Goal: Information Seeking & Learning: Learn about a topic

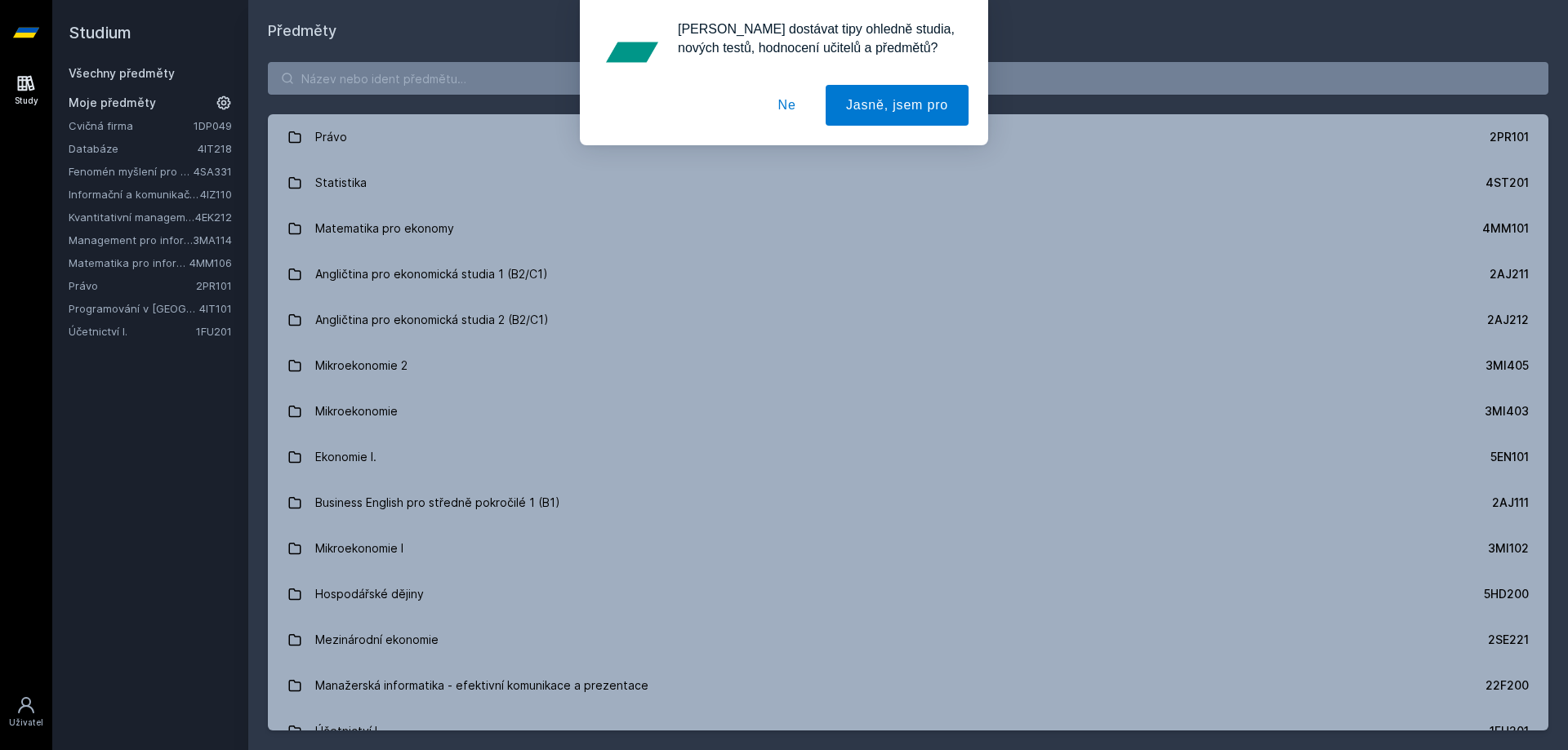
click at [793, 110] on button "Ne" at bounding box center [787, 104] width 59 height 41
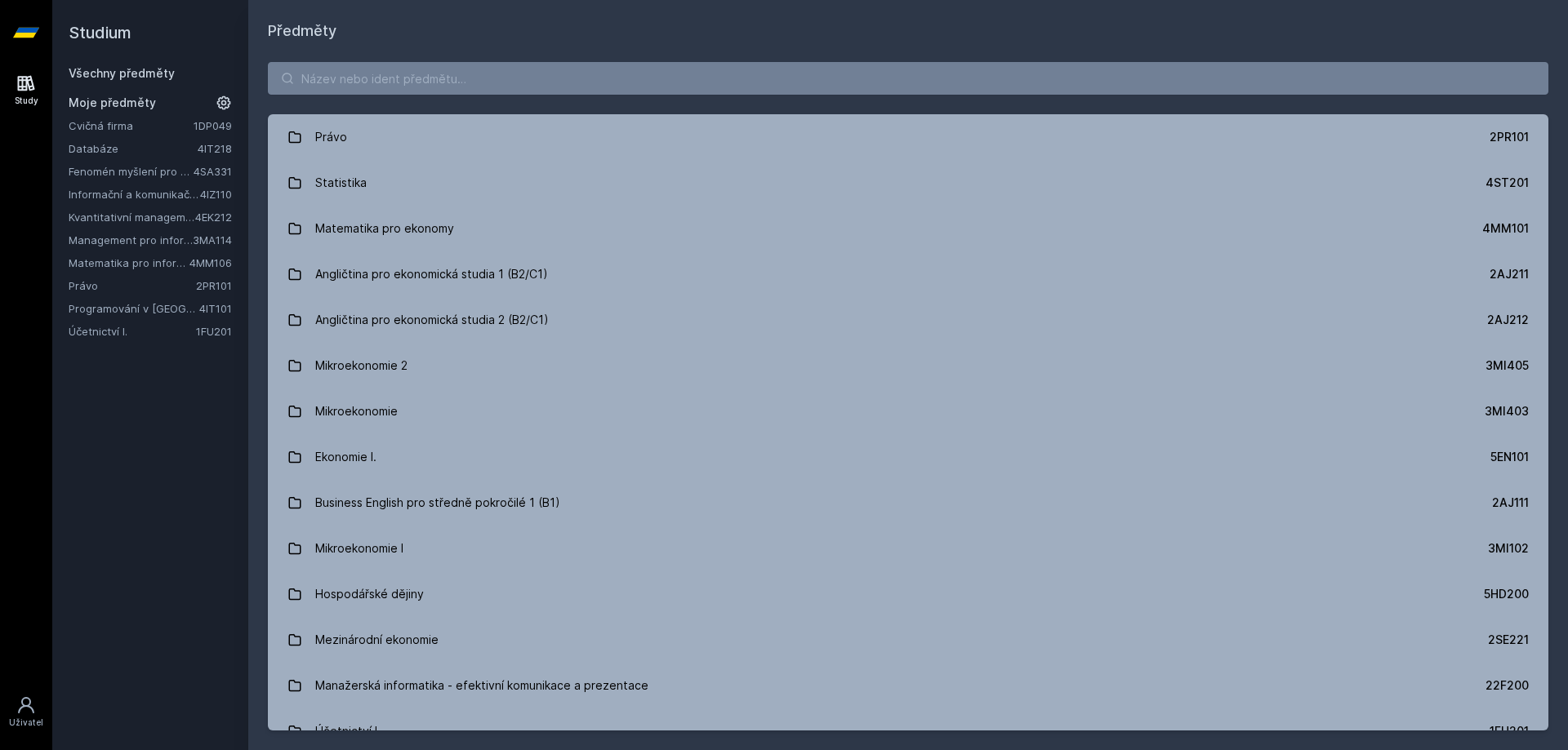
click at [536, 55] on div "Právo 2PR101 Statistika 4ST201 Matematika pro ekonomy 4MM101 Angličtina pro eko…" at bounding box center [908, 396] width 1319 height 708
click at [534, 79] on input "search" at bounding box center [907, 79] width 1280 height 33
paste input "Účetnictví I."
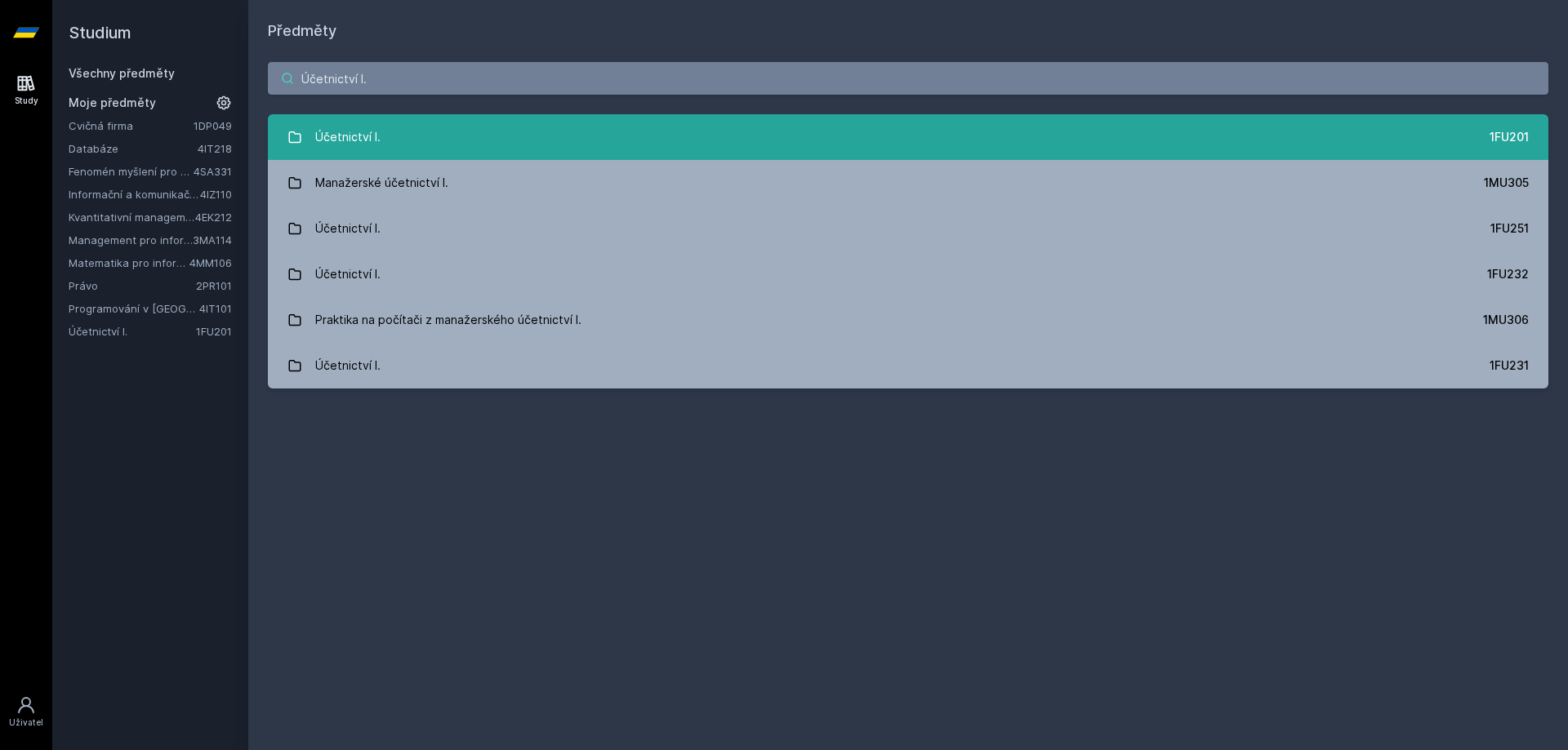
type input "Účetnictví I."
click at [500, 137] on link "Účetnictví I. 1FU201" at bounding box center [907, 136] width 1280 height 46
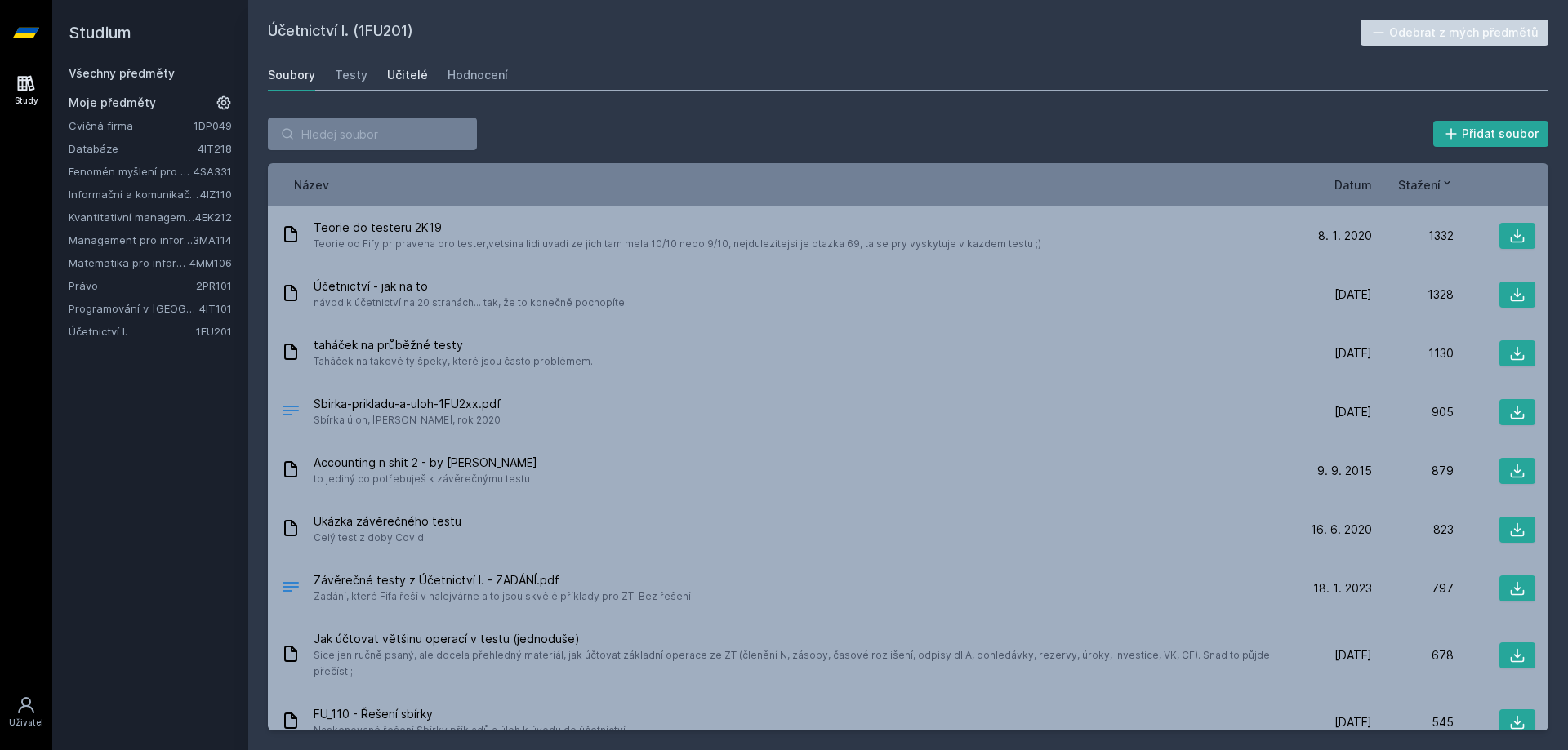
click at [402, 85] on link "Učitelé" at bounding box center [407, 75] width 41 height 33
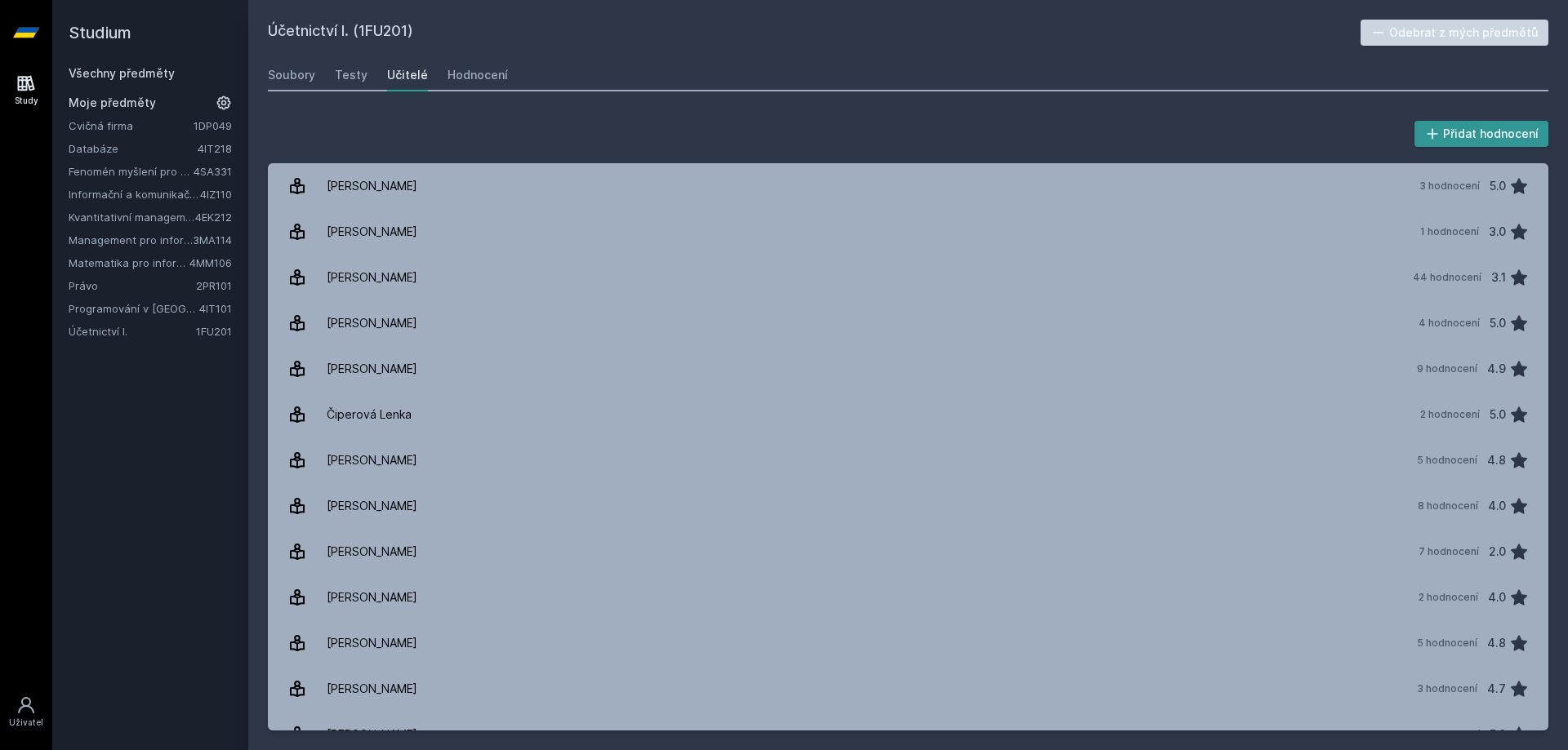
click at [1440, 130] on icon at bounding box center [1432, 134] width 16 height 16
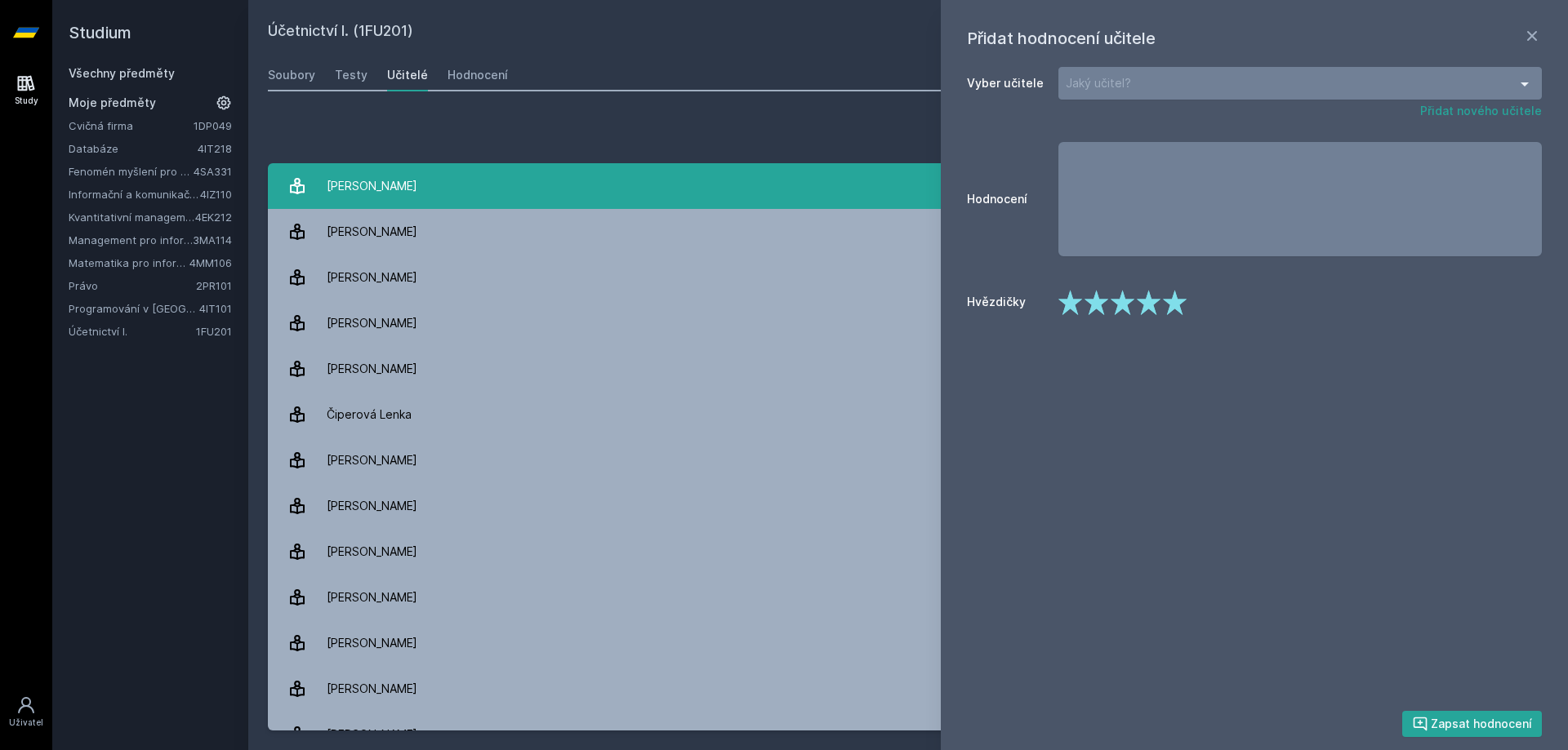
click at [616, 173] on link "Ašenbrenerová Petra 3 hodnocení 5.0" at bounding box center [907, 186] width 1280 height 46
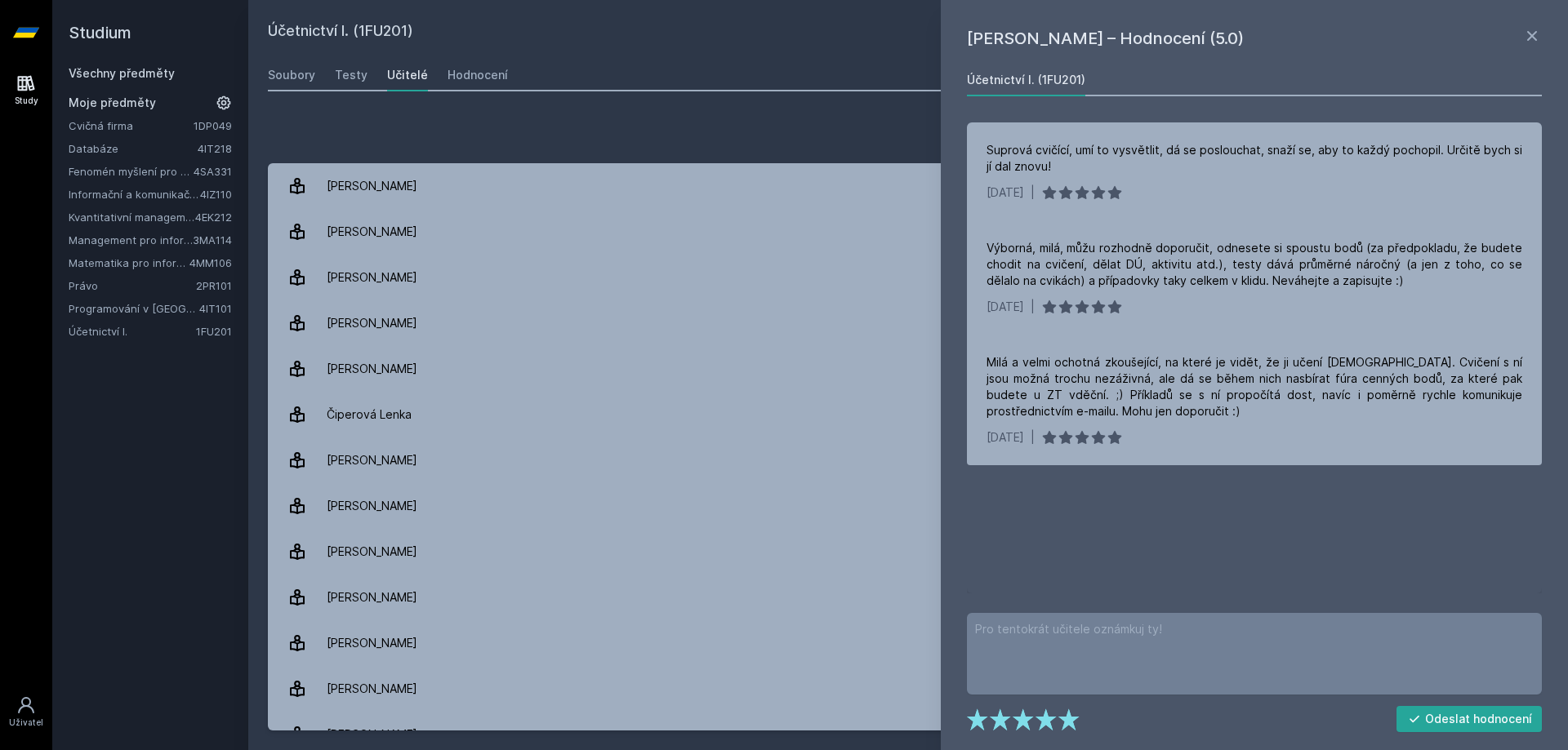
click at [582, 129] on div "Přidat hodnocení" at bounding box center [907, 134] width 1280 height 33
click at [1514, 35] on h1 "Petra Ašenbrenerová – Hodnocení (5.0)" at bounding box center [1244, 38] width 555 height 24
click at [1526, 34] on icon at bounding box center [1532, 35] width 20 height 20
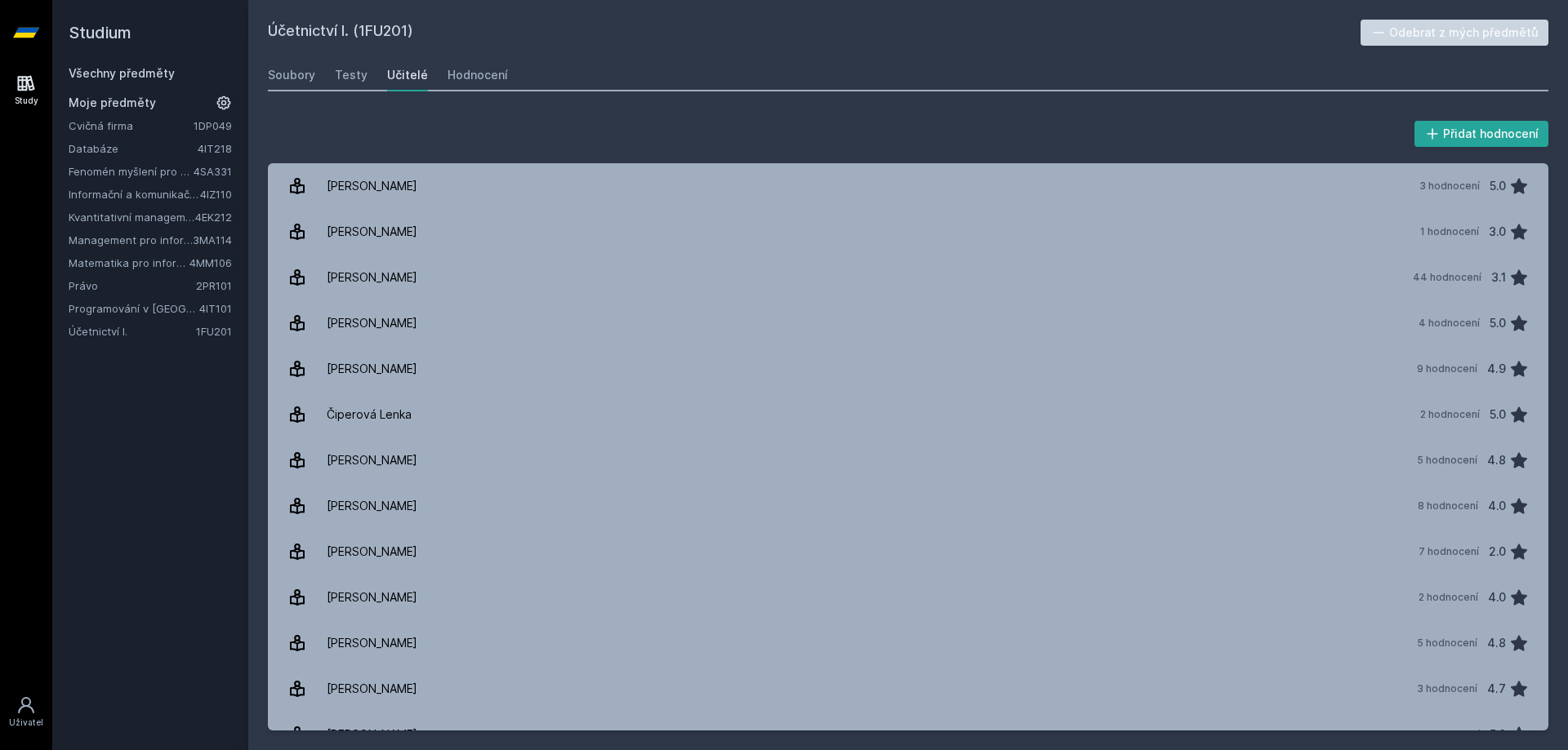
click at [1127, 126] on div "Přidat hodnocení" at bounding box center [907, 134] width 1280 height 33
click at [142, 79] on link "Všechny předměty" at bounding box center [121, 73] width 106 height 14
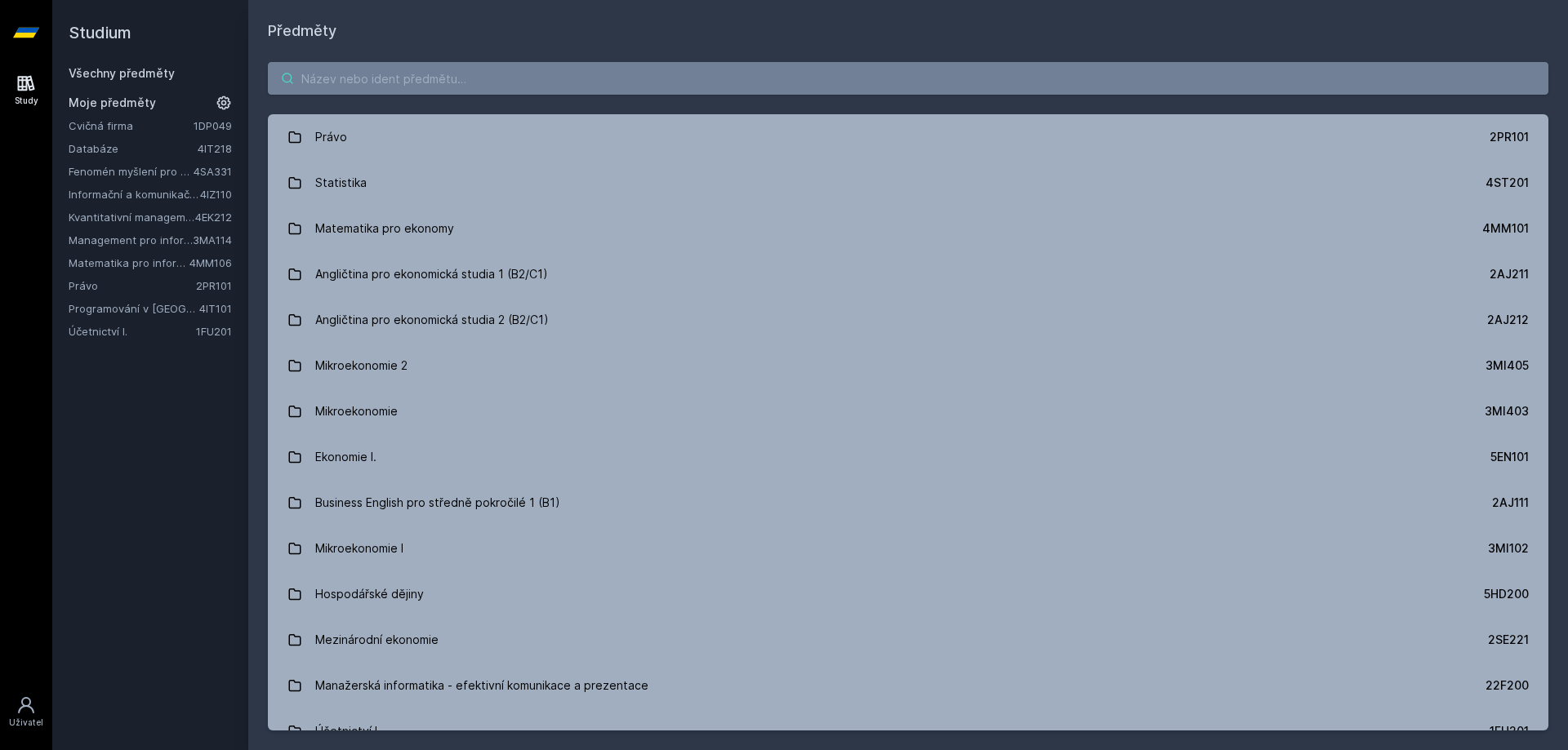
click at [1171, 76] on input "search" at bounding box center [907, 79] width 1280 height 33
paste input "4IT314"
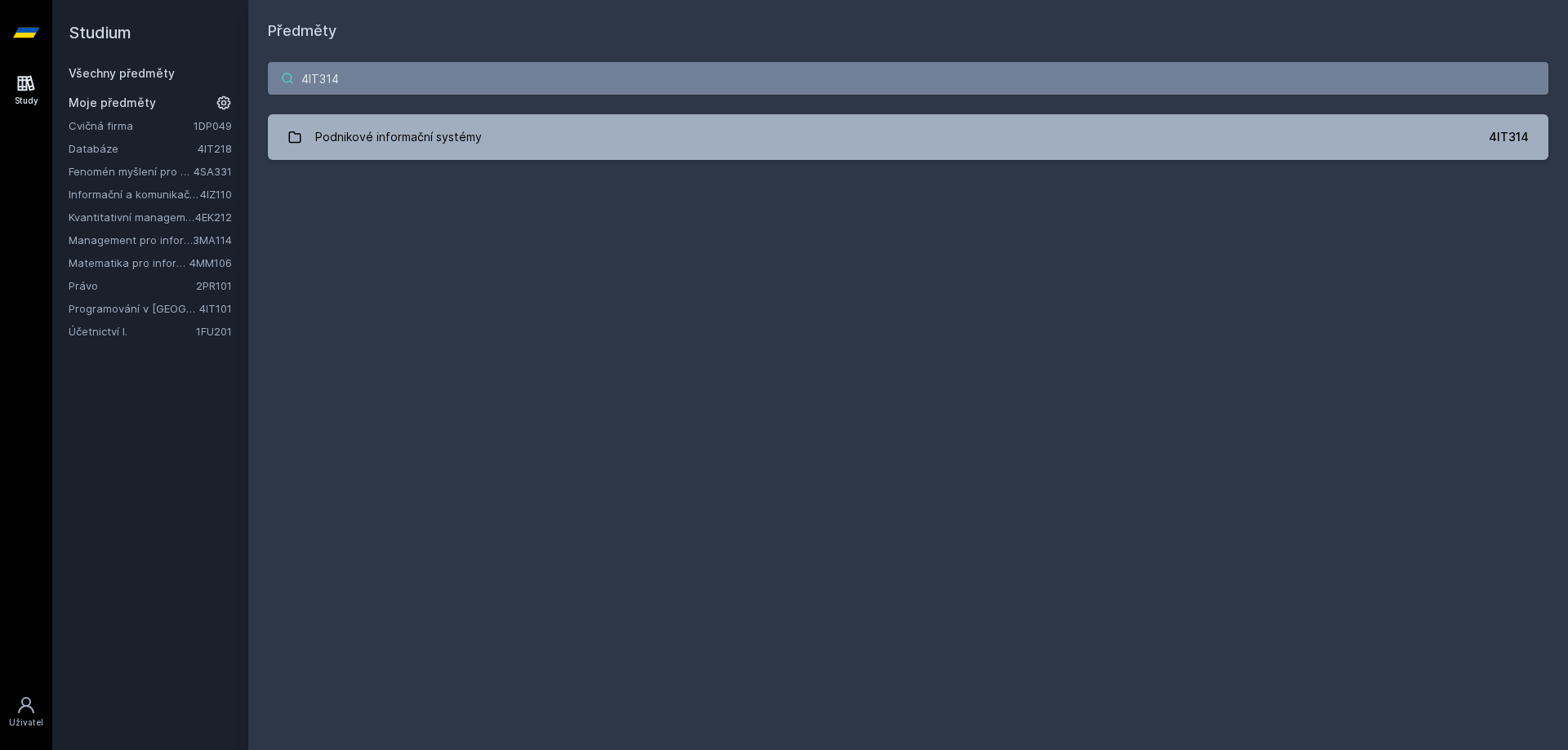
type input "4IT314"
click at [462, 136] on div "Podnikové informační systémy" at bounding box center [398, 137] width 167 height 33
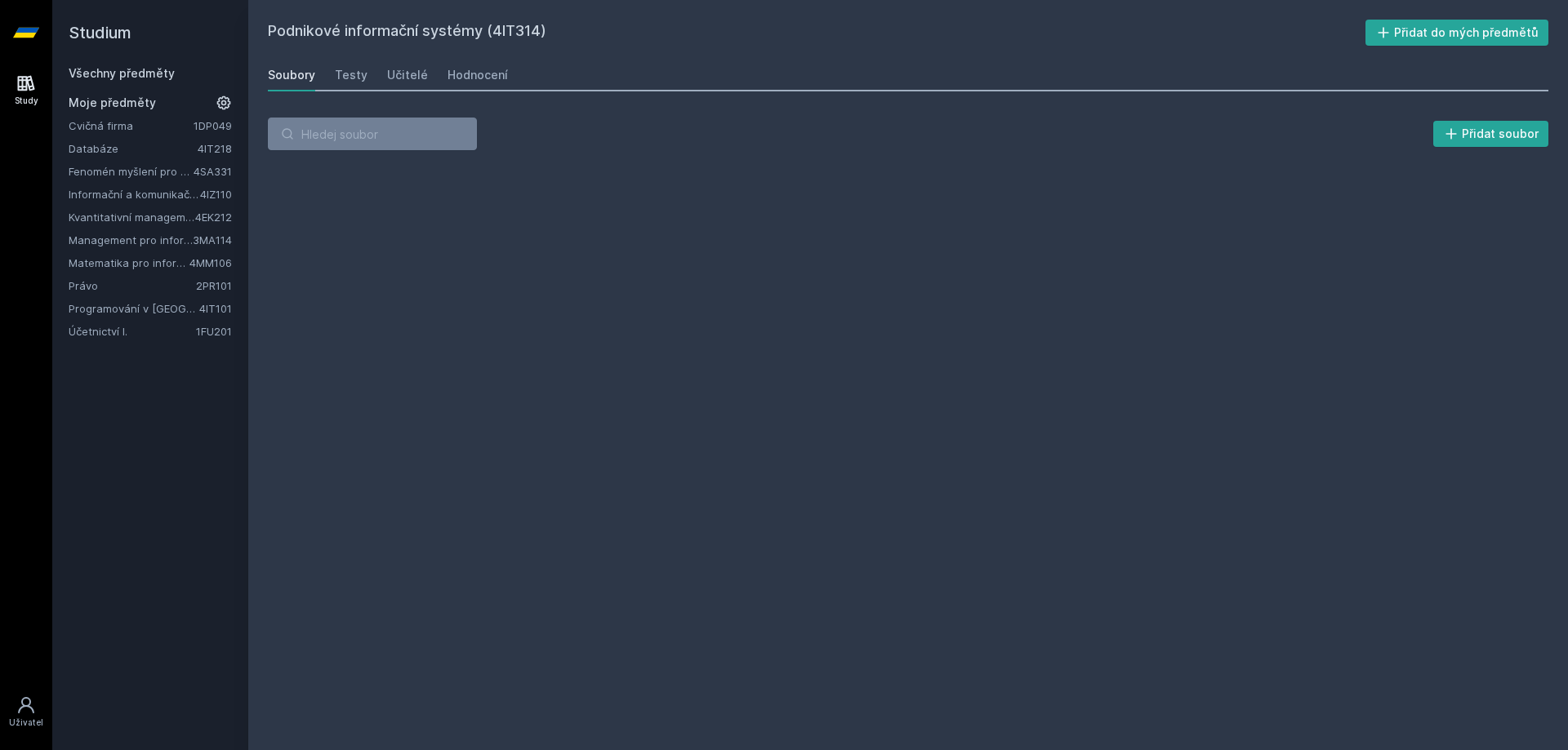
click at [358, 80] on div "Testy" at bounding box center [351, 75] width 33 height 16
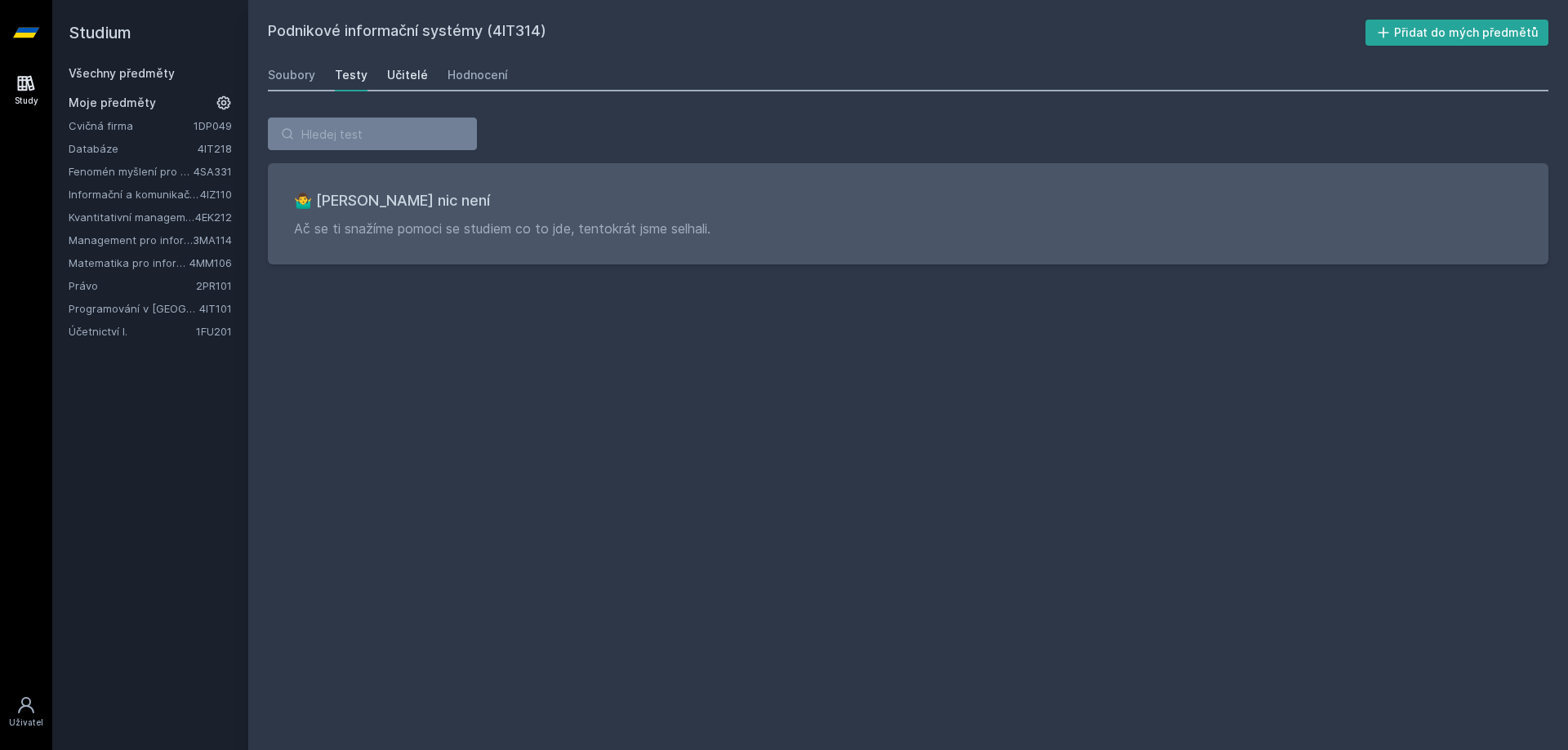
click at [415, 74] on div "Učitelé" at bounding box center [407, 75] width 41 height 16
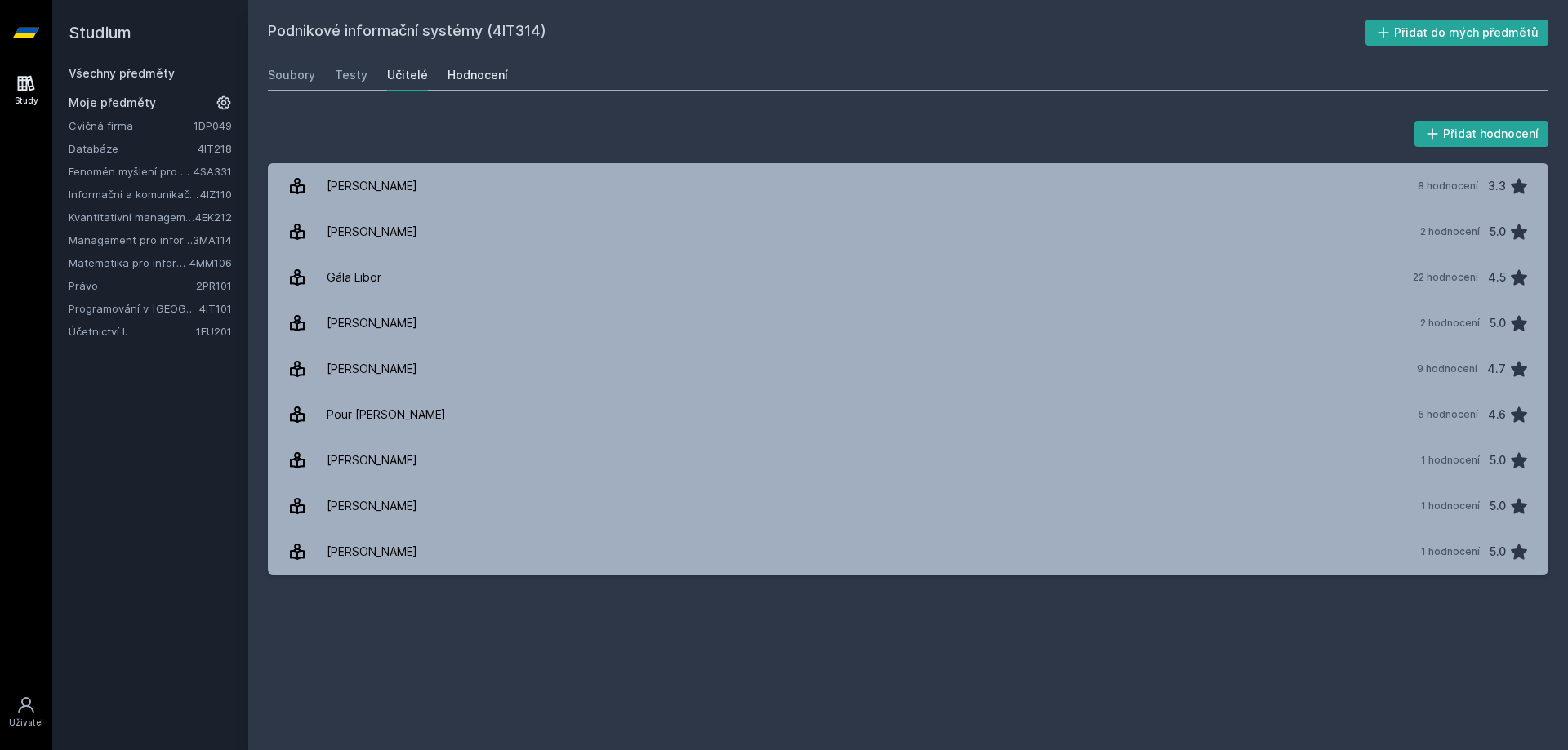
click at [462, 73] on div "Hodnocení" at bounding box center [477, 75] width 60 height 16
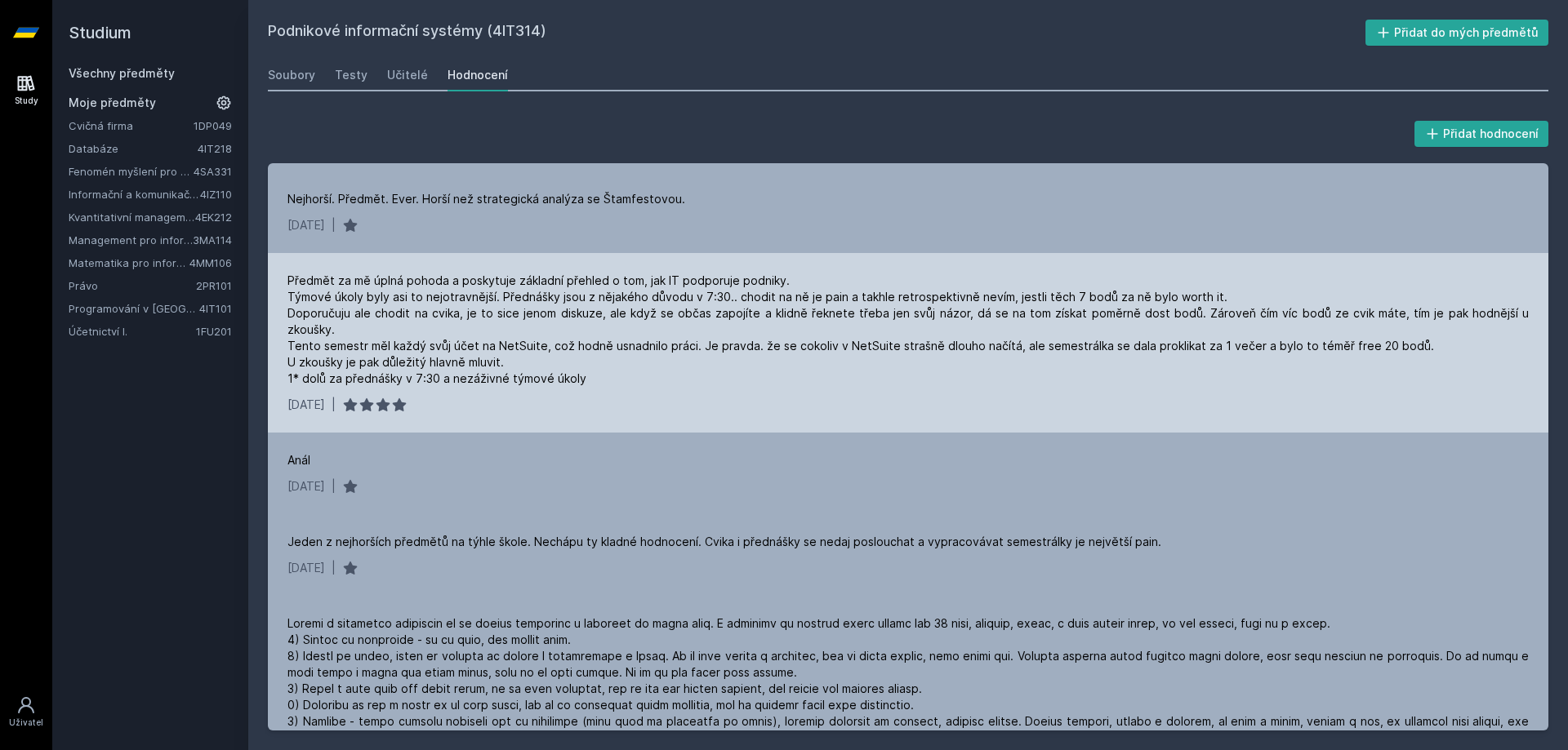
scroll to position [653, 0]
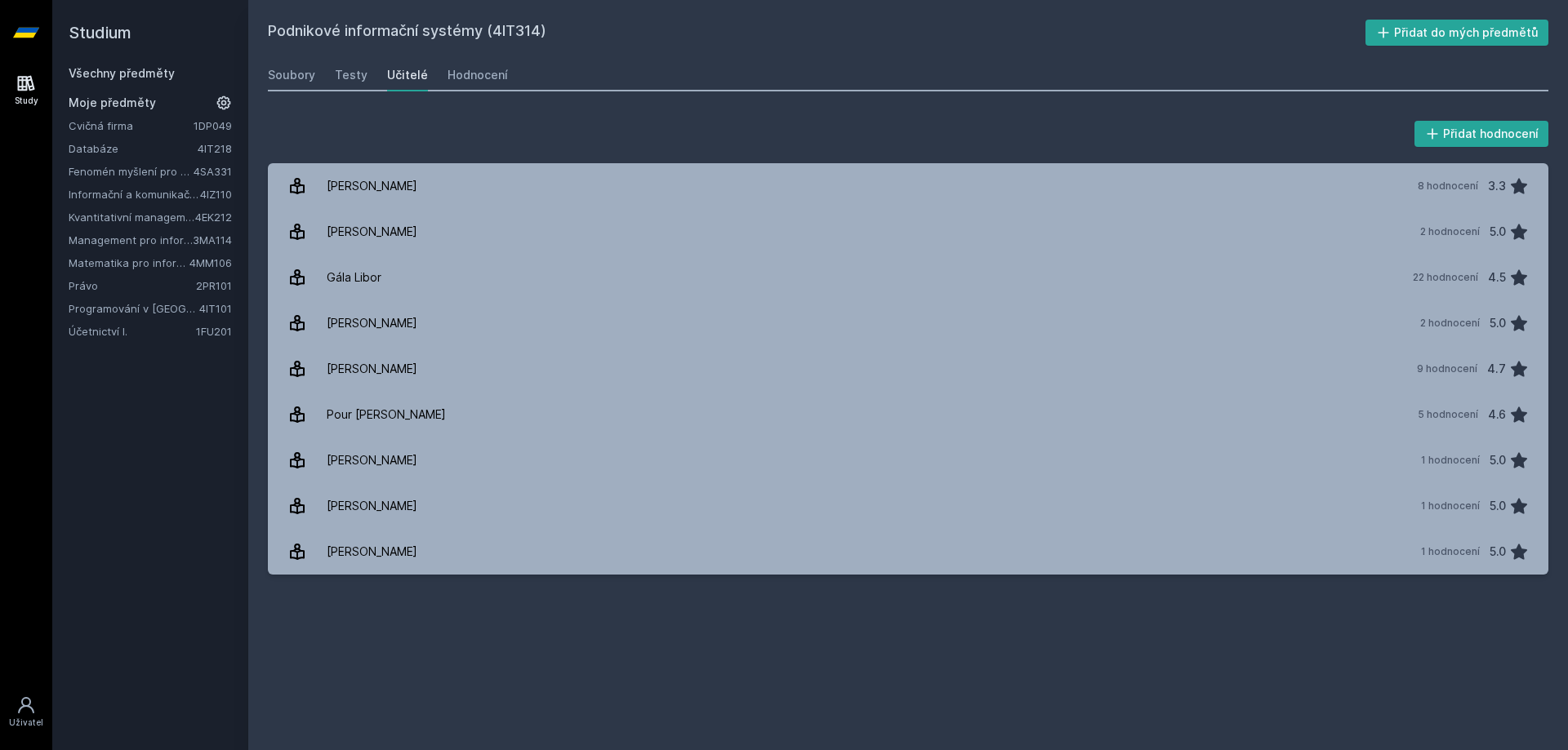
click at [685, 92] on div "Podnikové informační systémy (4IT314) Přidat do mých předmětů [GEOGRAPHIC_DATA]…" at bounding box center [907, 375] width 1280 height 711
click at [132, 67] on link "Všechny předměty" at bounding box center [121, 73] width 106 height 14
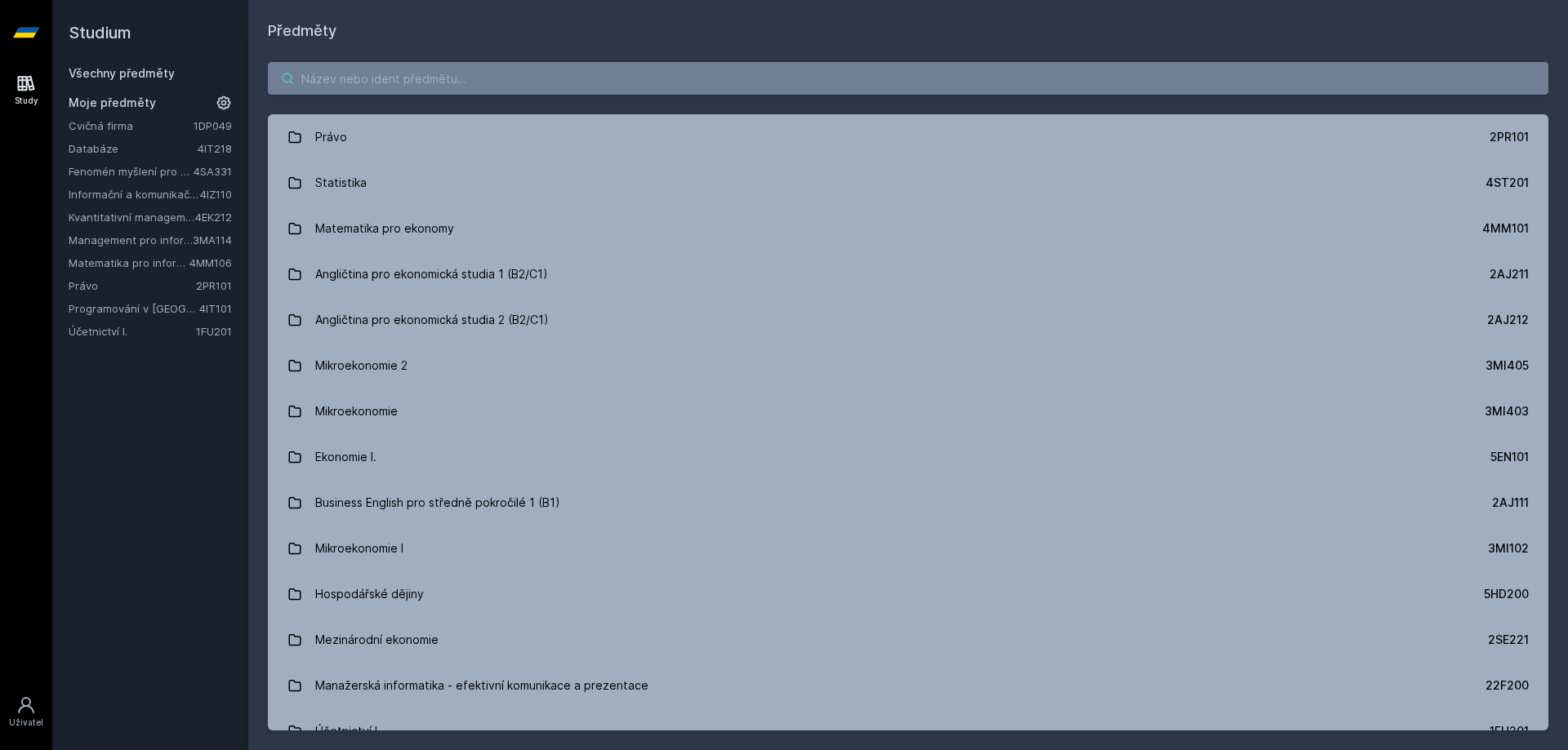
click at [458, 72] on input "search" at bounding box center [907, 79] width 1280 height 33
paste input "IT Governance"
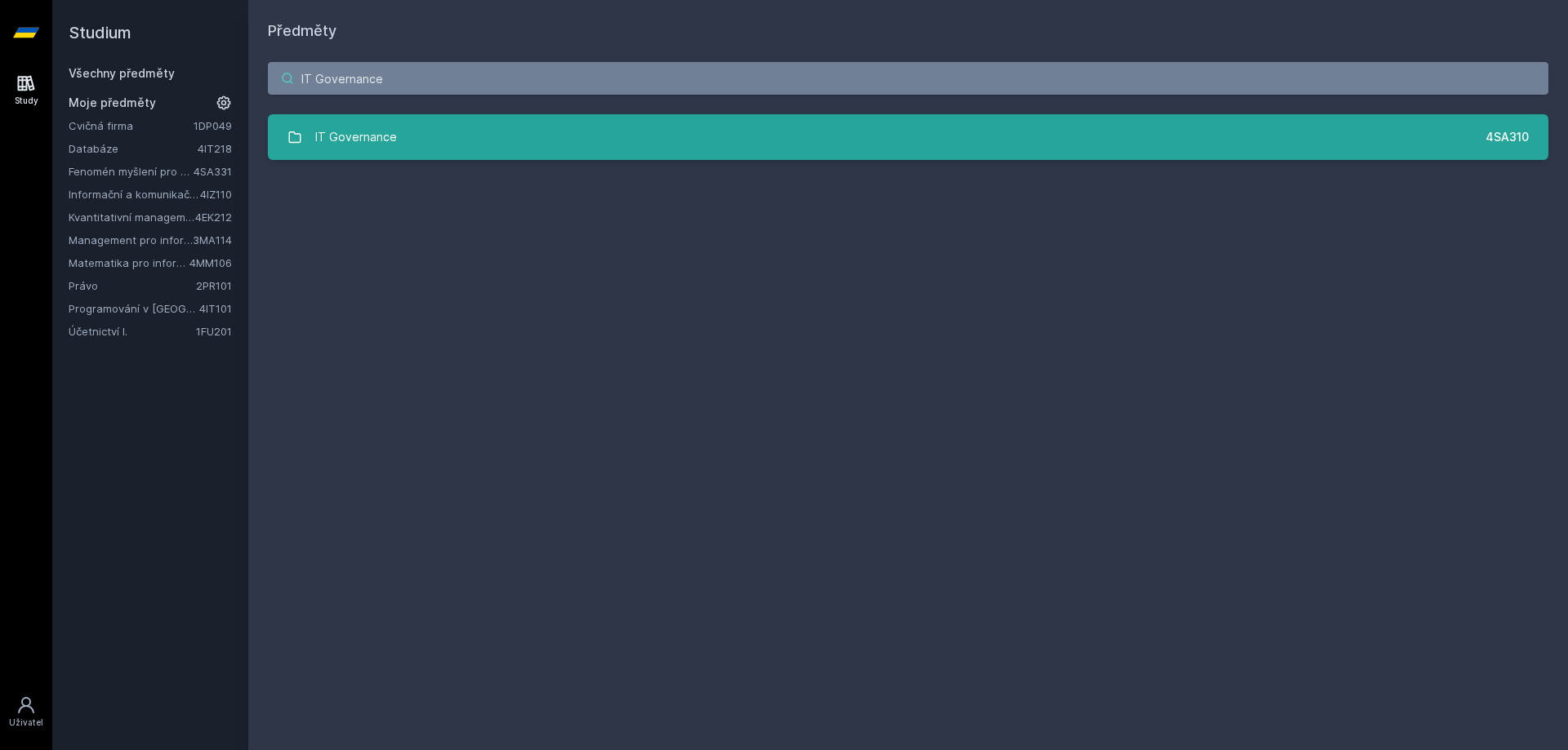
type input "IT Governance"
click at [421, 155] on link "IT Governance 4SA310" at bounding box center [907, 136] width 1280 height 46
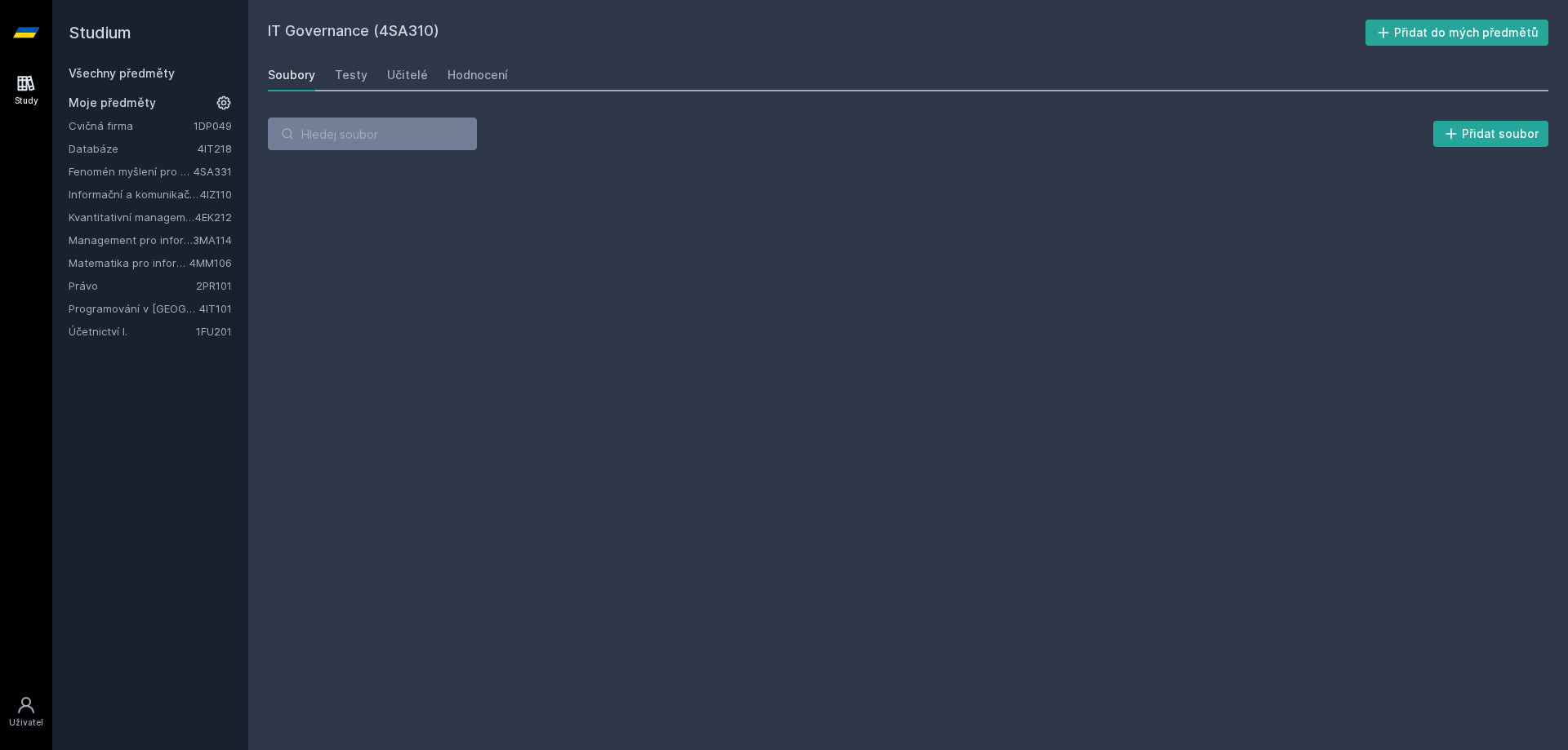
click at [429, 71] on div "Soubory Testy Učitelé Hodnocení" at bounding box center [907, 75] width 1280 height 33
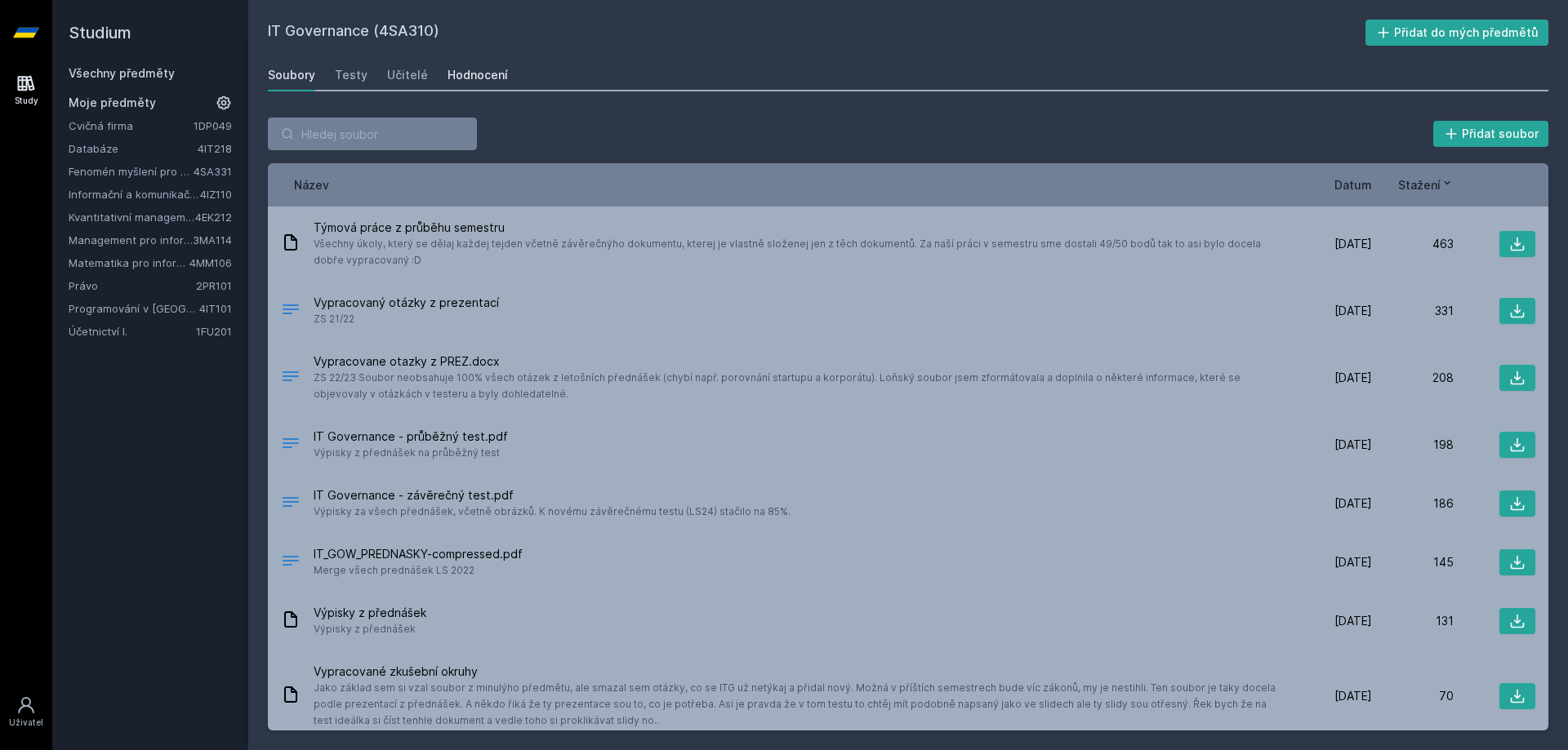
click at [458, 72] on div "Hodnocení" at bounding box center [477, 75] width 60 height 16
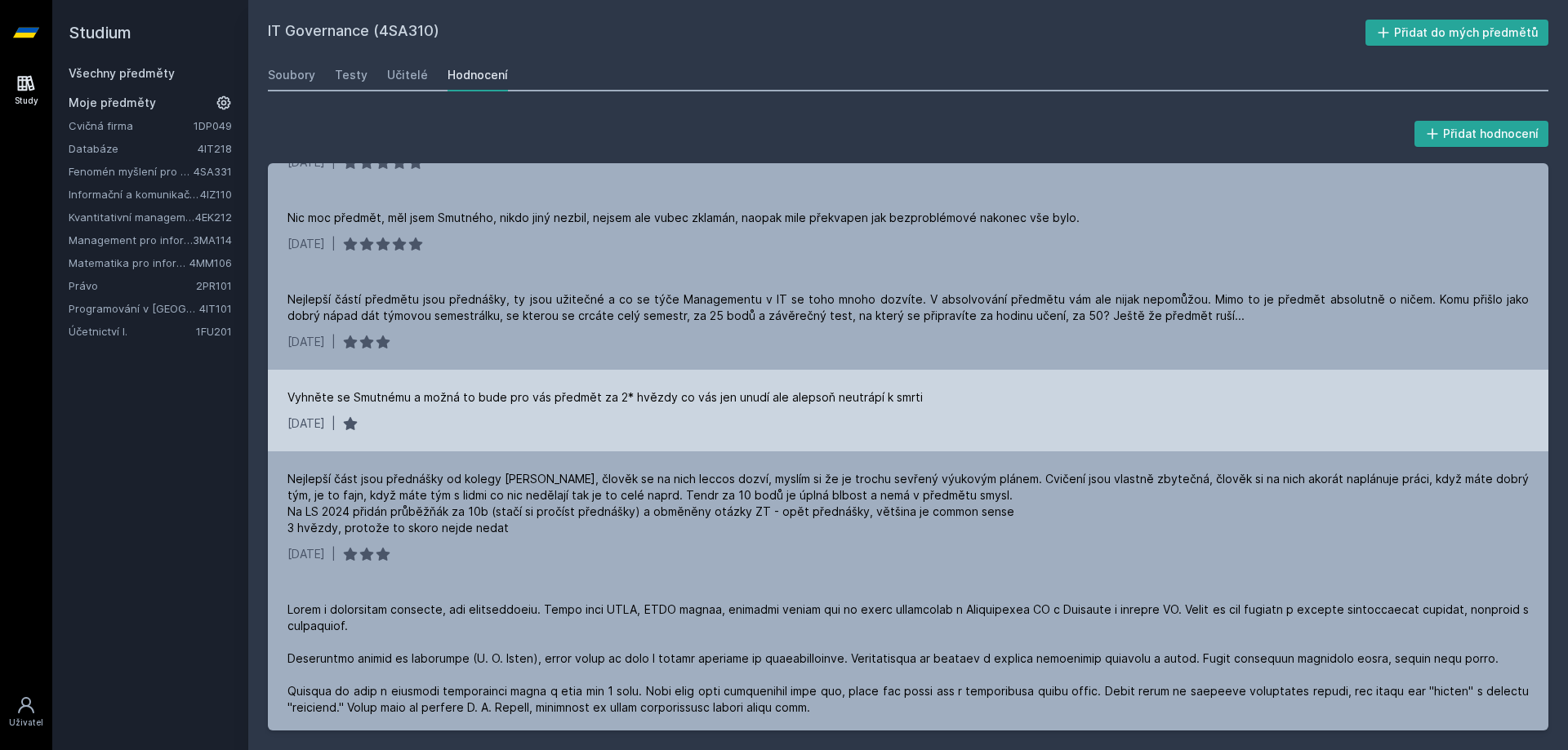
scroll to position [82, 0]
